Goal: Transaction & Acquisition: Purchase product/service

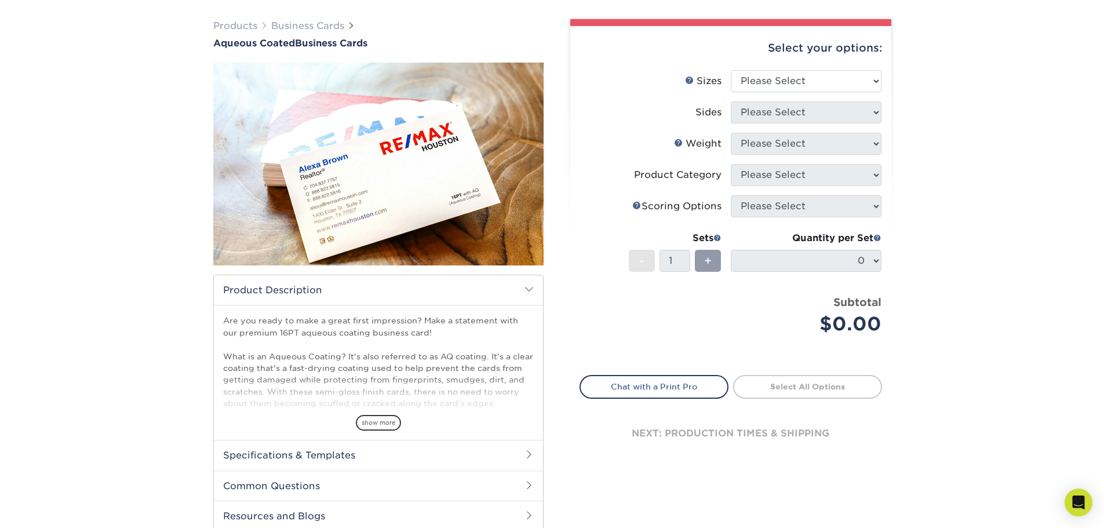
scroll to position [58, 0]
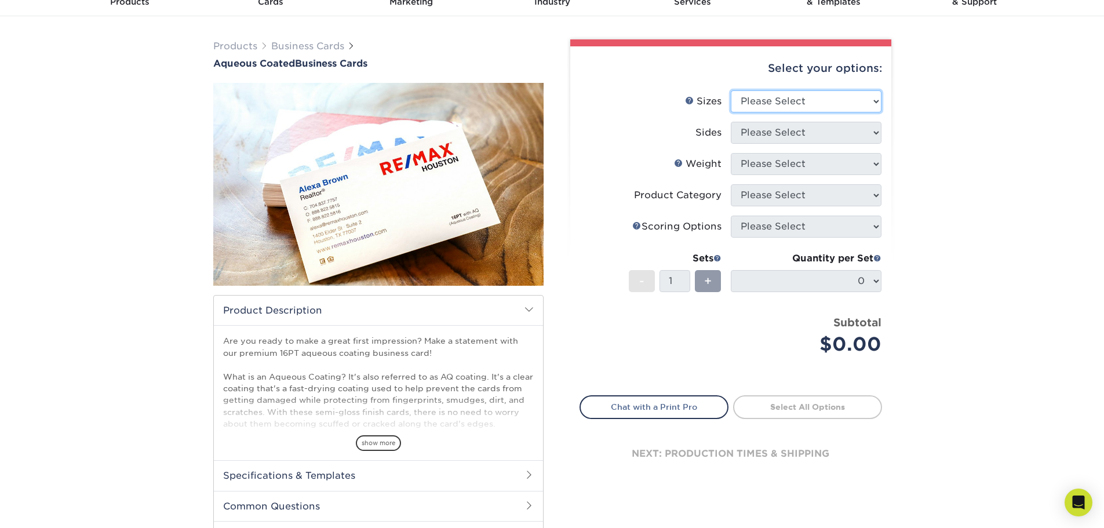
click at [825, 103] on select "Please Select 1.5" x 3.5" - Mini 1.75" x 3.5" - Mini 2" x 3" - Mini 2" x 3.5" -…" at bounding box center [806, 101] width 151 height 22
click at [831, 101] on select "Please Select 1.5" x 3.5" - Mini 1.75" x 3.5" - Mini 2" x 3" - Mini 2" x 3.5" -…" at bounding box center [806, 101] width 151 height 22
click at [924, 158] on div "Products Business Cards Aqueous Coated Business Cards show more $" at bounding box center [552, 307] width 1104 height 582
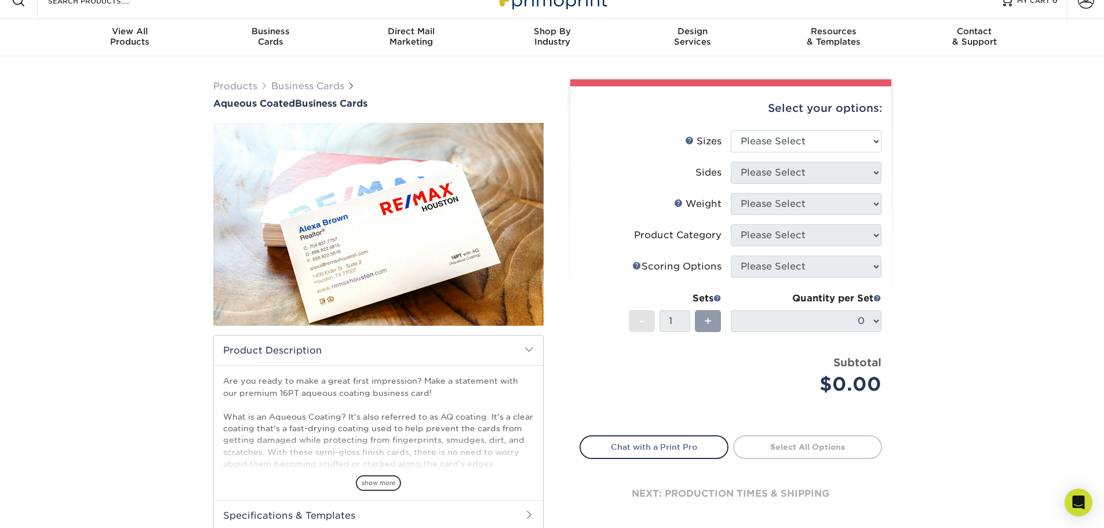
scroll to position [0, 0]
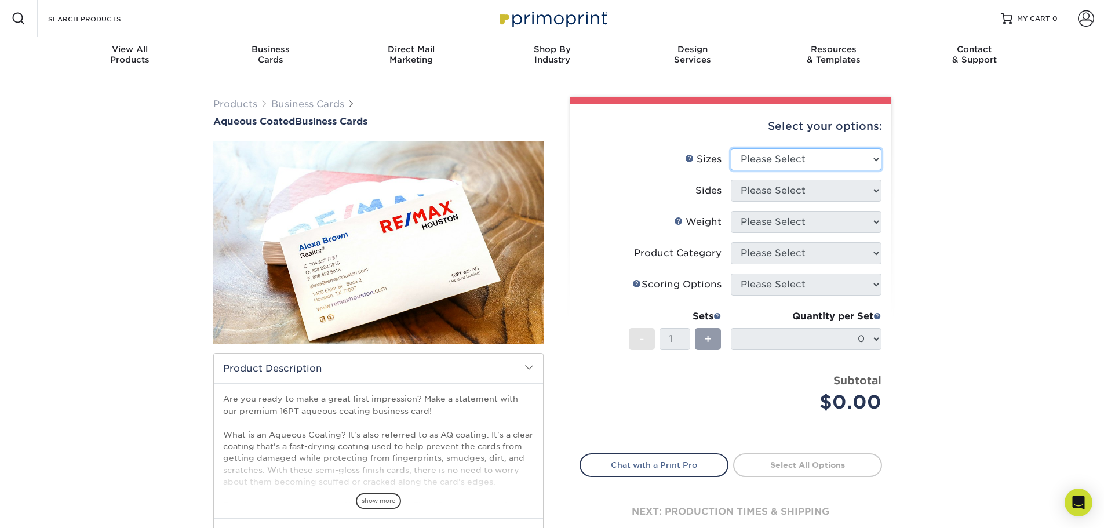
click at [846, 158] on select "Please Select 1.5" x 3.5" - Mini 1.75" x 3.5" - Mini 2" x 3" - Mini 2" x 3.5" -…" at bounding box center [806, 159] width 151 height 22
select select "2.00x3.50"
click at [731, 148] on select "Please Select 1.5" x 3.5" - Mini 1.75" x 3.5" - Mini 2" x 3" - Mini 2" x 3.5" -…" at bounding box center [806, 159] width 151 height 22
click at [808, 192] on select "Please Select Print Both Sides Print Front Only" at bounding box center [806, 191] width 151 height 22
select select "32d3c223-f82c-492b-b915-ba065a00862f"
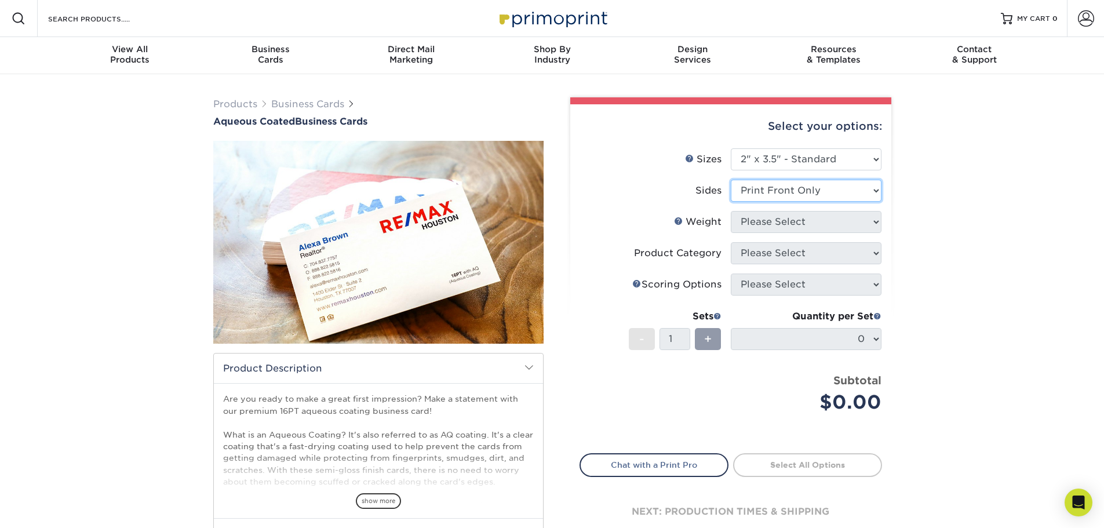
click at [731, 180] on select "Please Select Print Both Sides Print Front Only" at bounding box center [806, 191] width 151 height 22
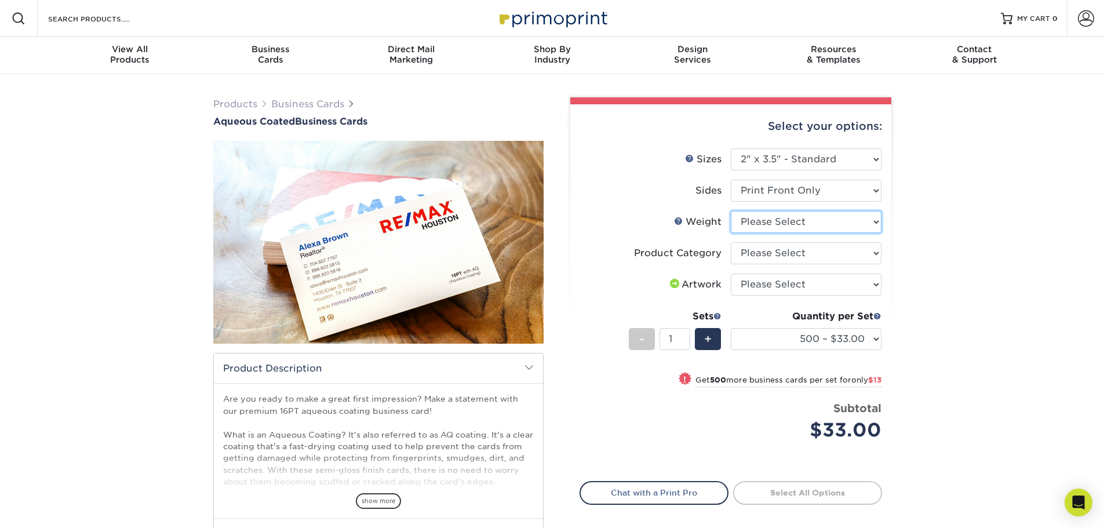
click at [824, 224] on select "Please Select 16PT" at bounding box center [806, 222] width 151 height 22
click at [841, 220] on select "Please Select 16PT" at bounding box center [806, 222] width 151 height 22
select select "16PT"
click at [731, 211] on select "Please Select 16PT" at bounding box center [806, 222] width 151 height 22
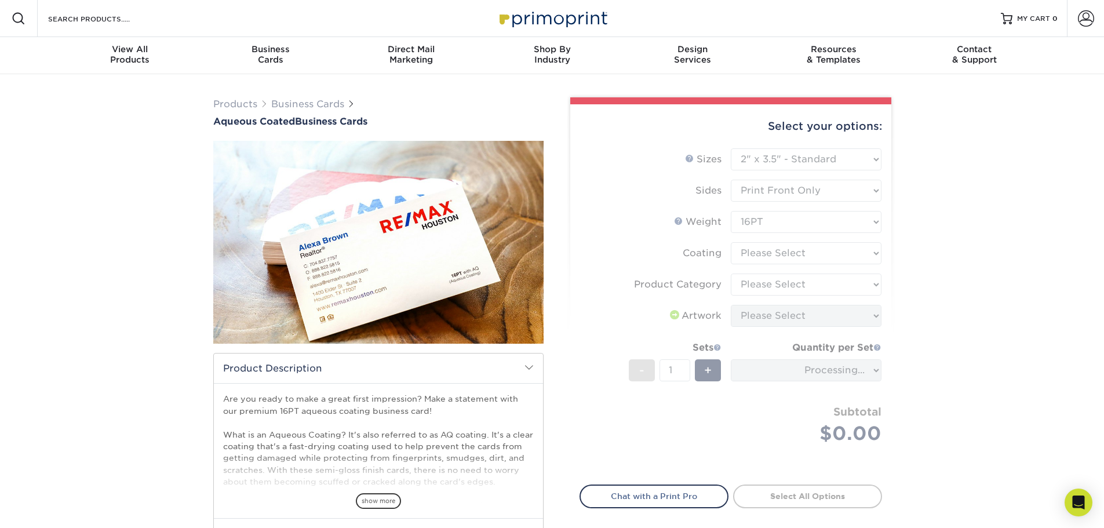
click at [813, 258] on form "Sizes Help Sizes Please Select 1.5" x 3.5" - Mini 1.75" x 3.5" - Mini 2" x 3" -…" at bounding box center [730, 309] width 302 height 323
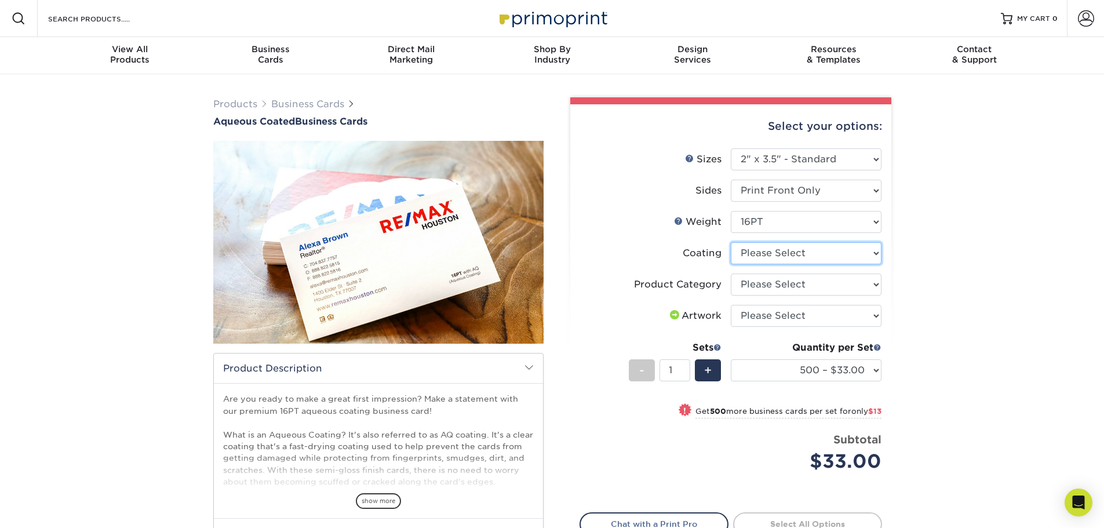
click at [807, 255] on select at bounding box center [806, 253] width 151 height 22
select select "d41dab50-ff65-4f4f-bb17-2afe4d36ae33"
click at [731, 242] on select at bounding box center [806, 253] width 151 height 22
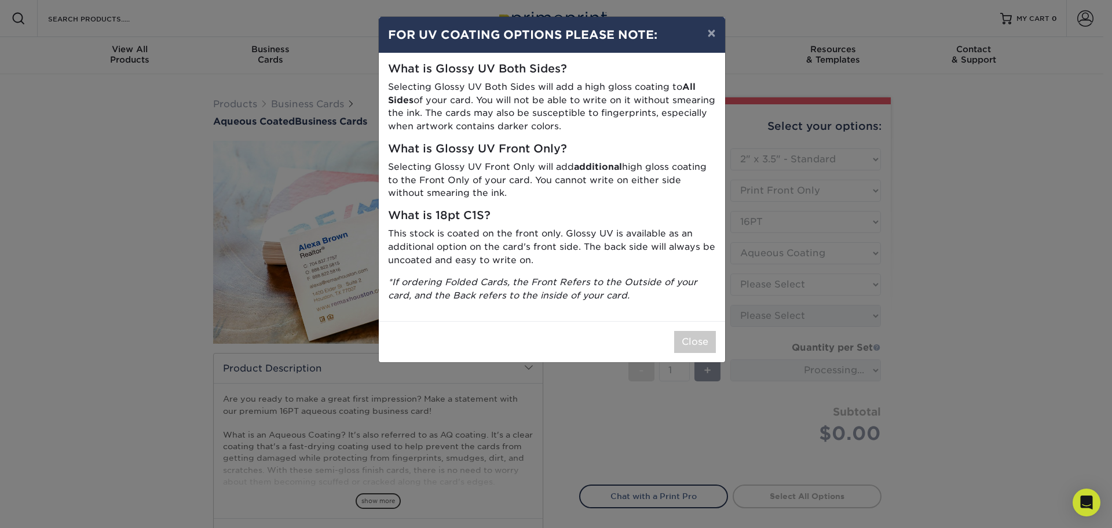
click at [517, 165] on p "Selecting Glossy UV Front Only will add additional high gloss coating to the Fr…" at bounding box center [552, 179] width 328 height 39
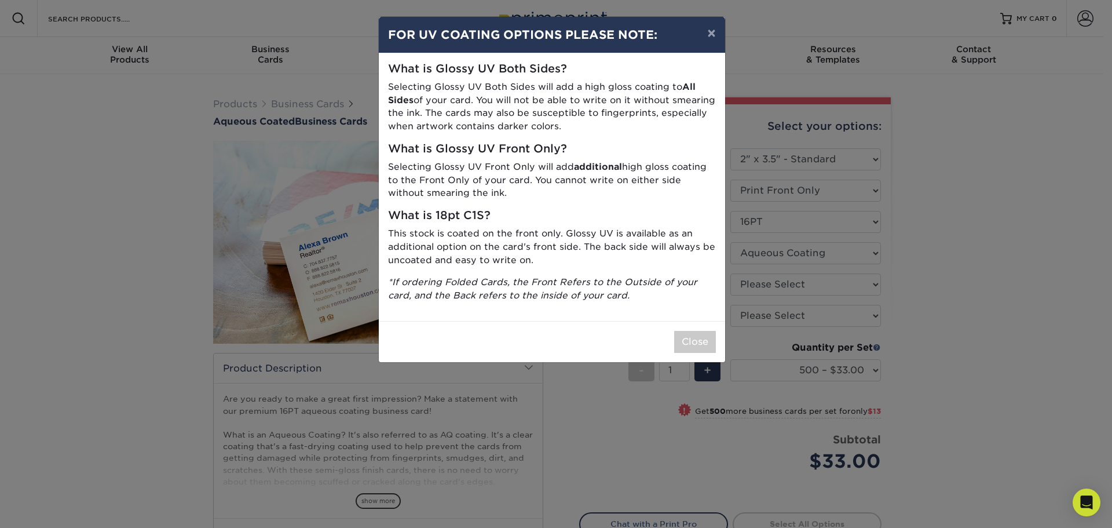
click at [576, 282] on icon "*If ordering Folded Cards, the Front Refers to the Outside of your card, and th…" at bounding box center [542, 288] width 309 height 24
click at [689, 346] on button "Close" at bounding box center [695, 342] width 42 height 22
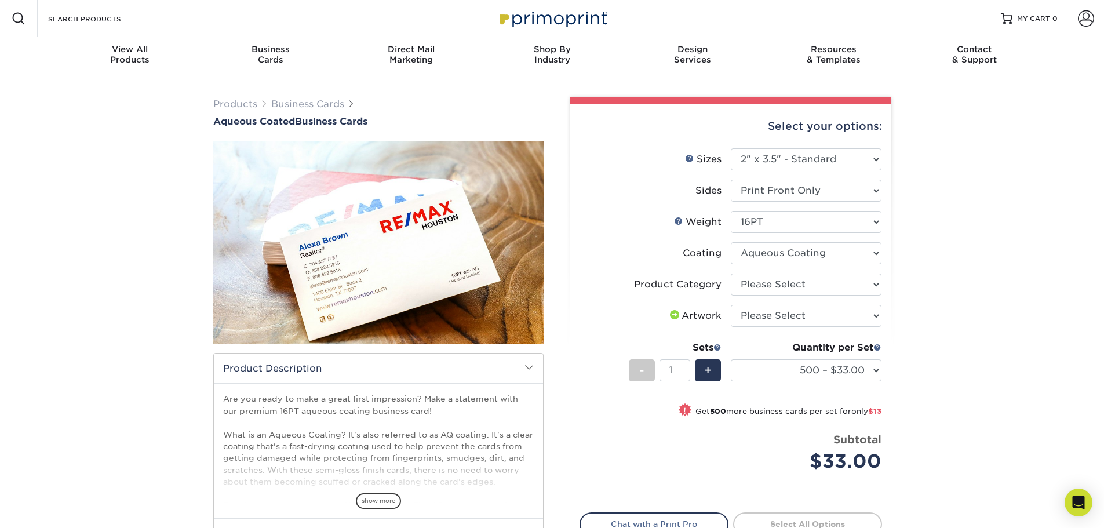
click at [833, 233] on li "Weight Help Weight Please Select 16PT" at bounding box center [730, 226] width 301 height 31
click at [827, 221] on select "Please Select 16PT" at bounding box center [806, 222] width 151 height 22
click at [993, 238] on div "Products Business Cards Aqueous Coated Business Cards show more $" at bounding box center [552, 365] width 1104 height 582
click at [849, 283] on select "Please Select Business Cards" at bounding box center [806, 284] width 151 height 22
select select "3b5148f1-0588-4f88-a218-97bcfdce65c1"
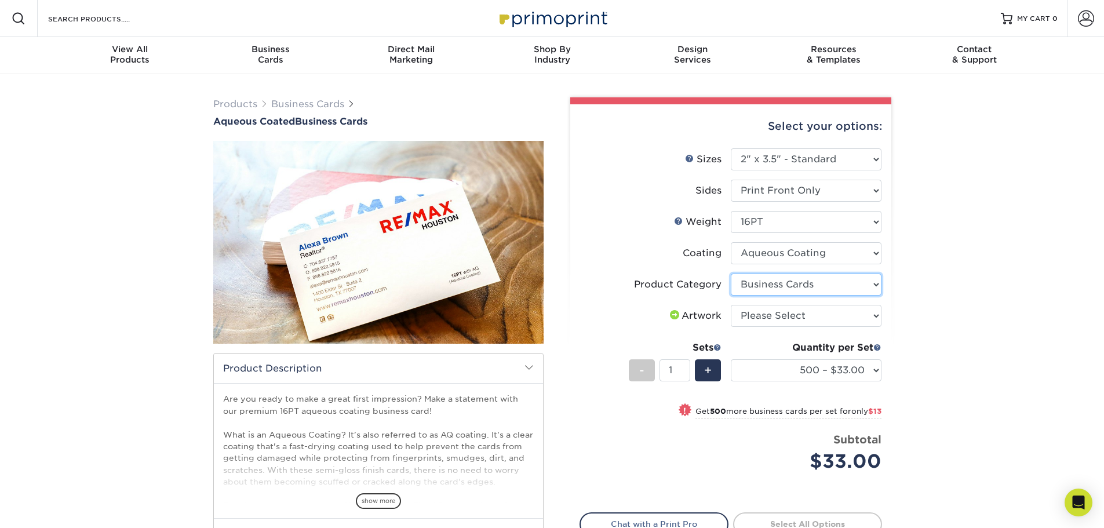
click at [731, 273] on select "Please Select Business Cards" at bounding box center [806, 284] width 151 height 22
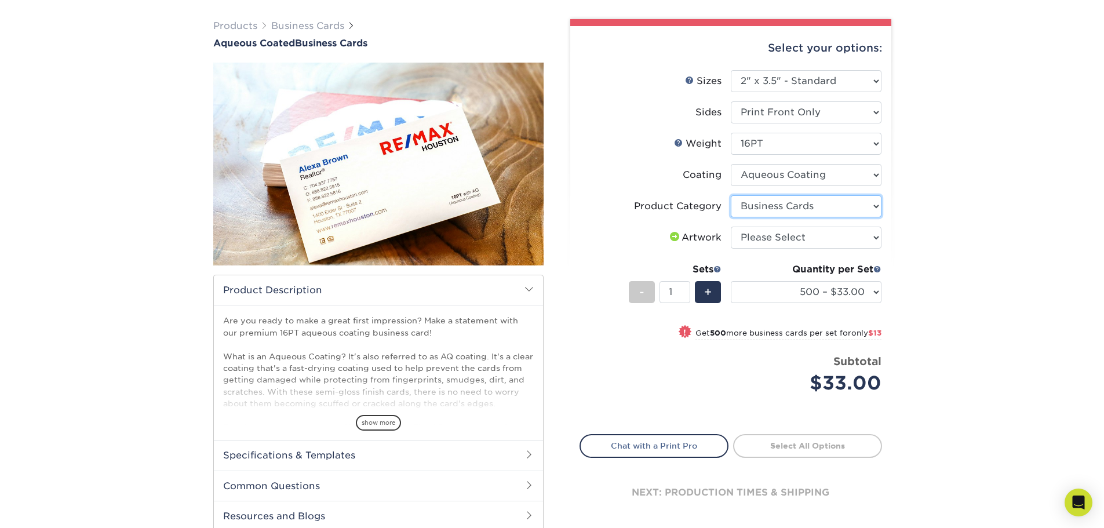
scroll to position [58, 0]
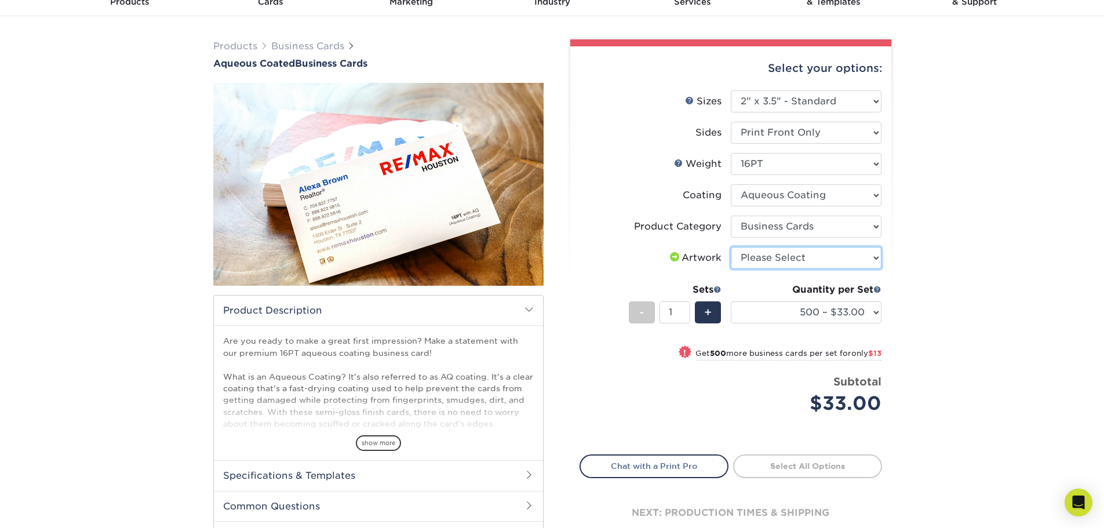
click at [838, 256] on select "Please Select I will upload files I need a design - $100" at bounding box center [806, 258] width 151 height 22
click at [958, 257] on div "Products Business Cards Aqueous Coated Business Cards show more $" at bounding box center [552, 307] width 1104 height 582
click at [823, 314] on select "500 – $33.00 1000 – $46.00 2500 – $95.00 5000 – $141.00 7500 – $220.00 10000 – …" at bounding box center [806, 312] width 151 height 22
click at [1001, 229] on div "Products Business Cards Aqueous Coated Business Cards show more $" at bounding box center [552, 307] width 1104 height 582
